Goal: Information Seeking & Learning: Learn about a topic

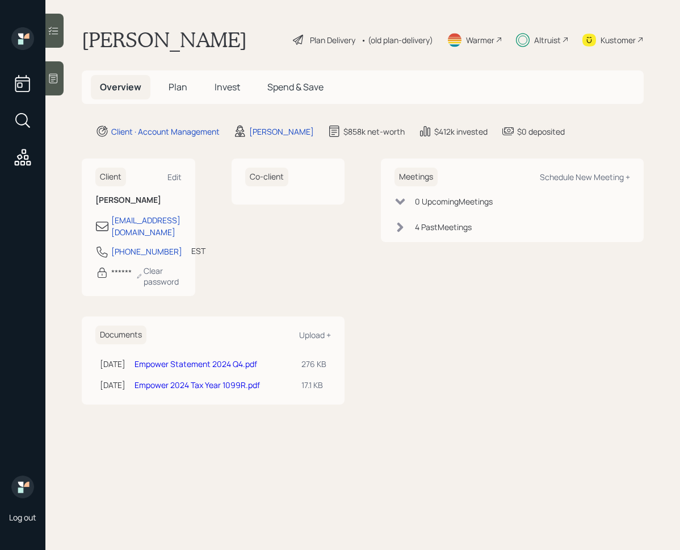
click at [224, 89] on span "Invest" at bounding box center [228, 87] width 26 height 12
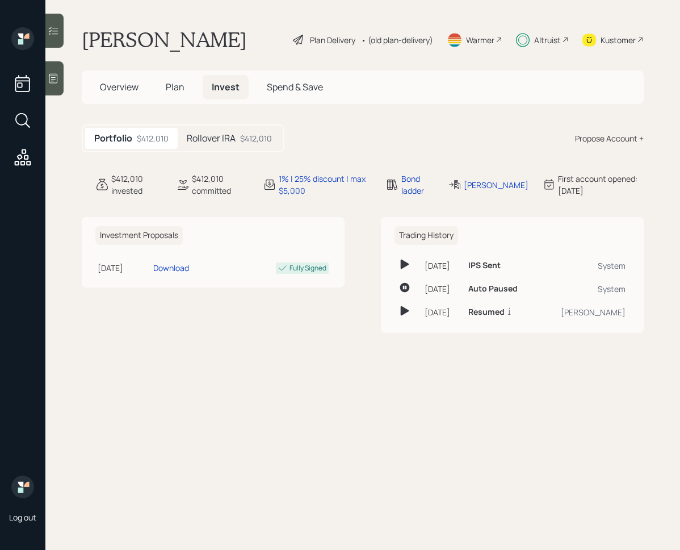
click at [243, 139] on div "$412,010" at bounding box center [256, 138] width 32 height 12
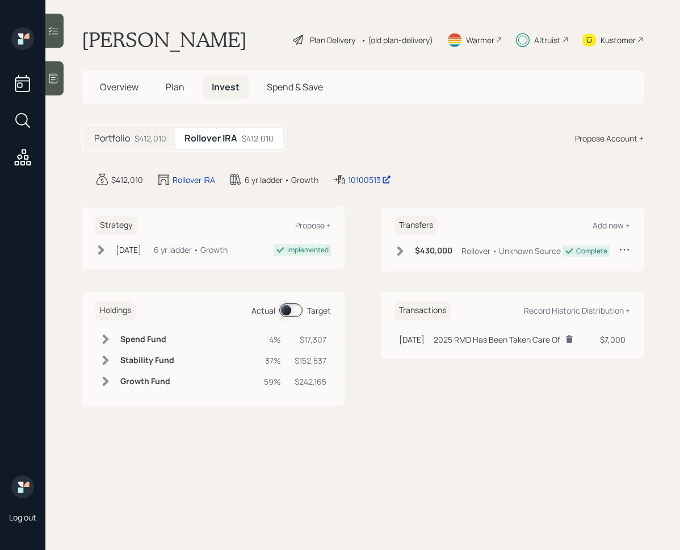
click at [58, 35] on icon at bounding box center [53, 30] width 11 height 11
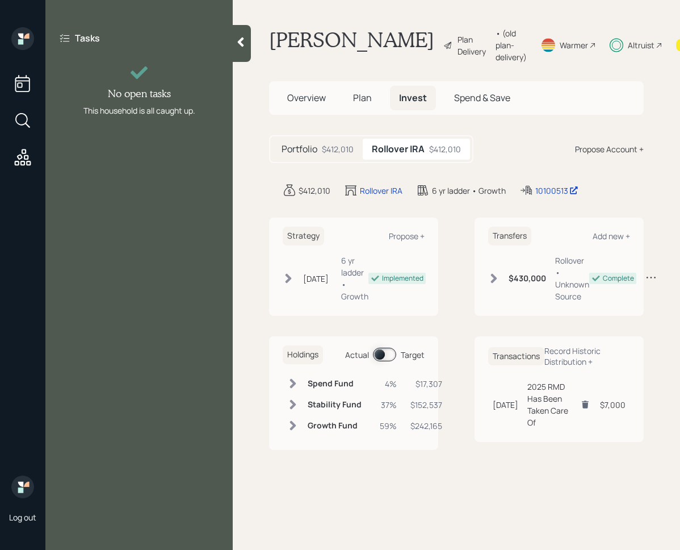
click at [234, 50] on div at bounding box center [242, 43] width 18 height 37
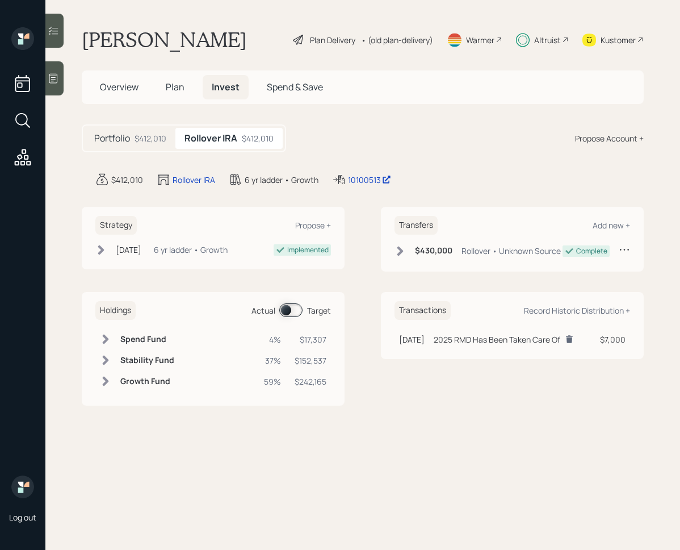
click at [285, 311] on span at bounding box center [290, 310] width 23 height 14
click at [293, 314] on span at bounding box center [290, 310] width 23 height 14
